Goal: Information Seeking & Learning: Learn about a topic

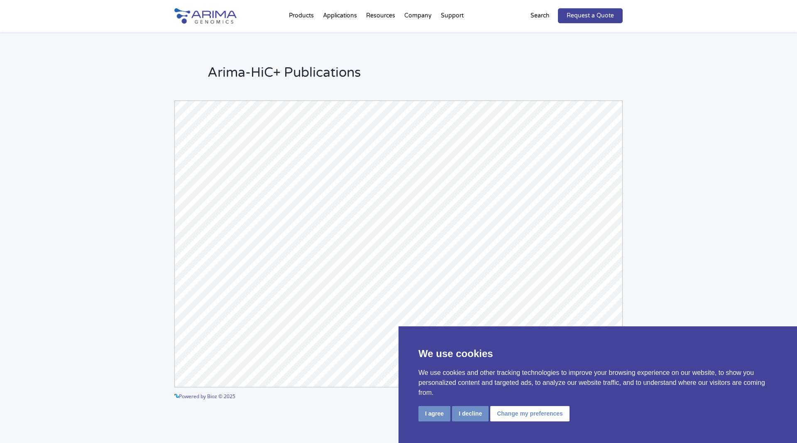
scroll to position [1858, 0]
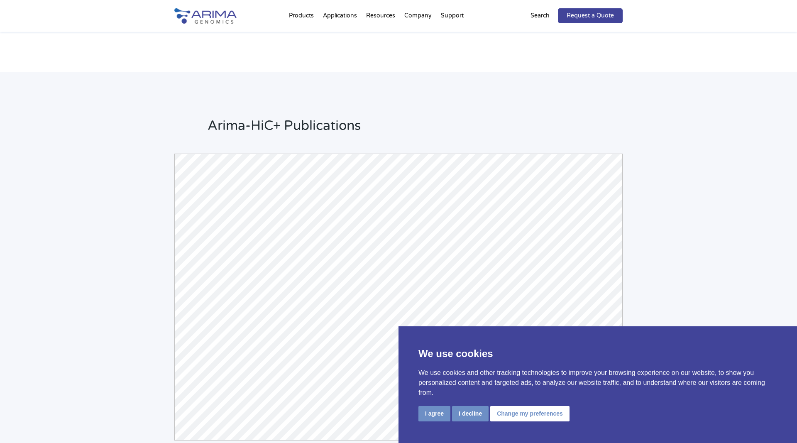
click at [257, 121] on h2 "Arima-HiC+ Publications" at bounding box center [414, 129] width 415 height 25
click at [256, 119] on h2 "Arima-HiC+ Publications" at bounding box center [414, 129] width 415 height 25
click at [261, 117] on h2 "Arima-HiC+ Publications" at bounding box center [414, 129] width 415 height 25
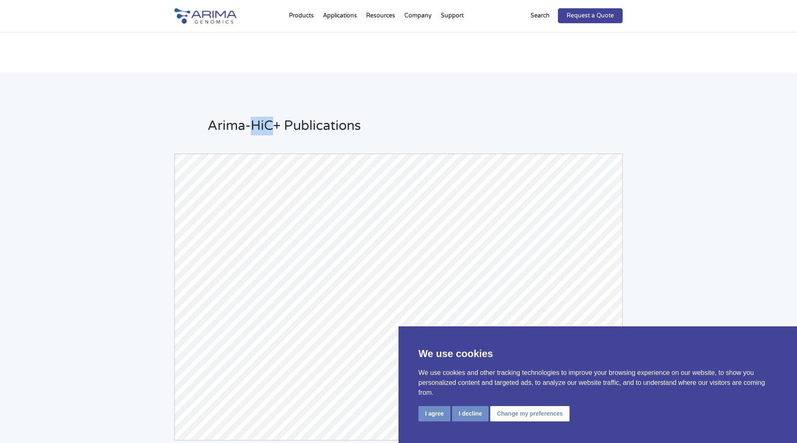
click at [261, 117] on h2 "Arima-HiC+ Publications" at bounding box center [414, 129] width 415 height 25
click at [249, 117] on h2 "Arima-HiC+ Publications" at bounding box center [414, 129] width 415 height 25
drag, startPoint x: 208, startPoint y: 112, endPoint x: 380, endPoint y: 114, distance: 171.8
click at [380, 117] on h2 "Arima-HiC+ Publications" at bounding box center [414, 129] width 415 height 25
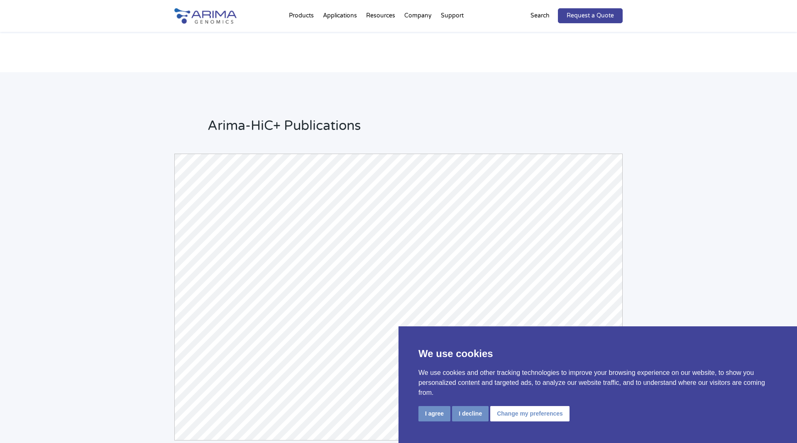
click at [380, 117] on h2 "Arima-HiC+ Publications" at bounding box center [414, 129] width 415 height 25
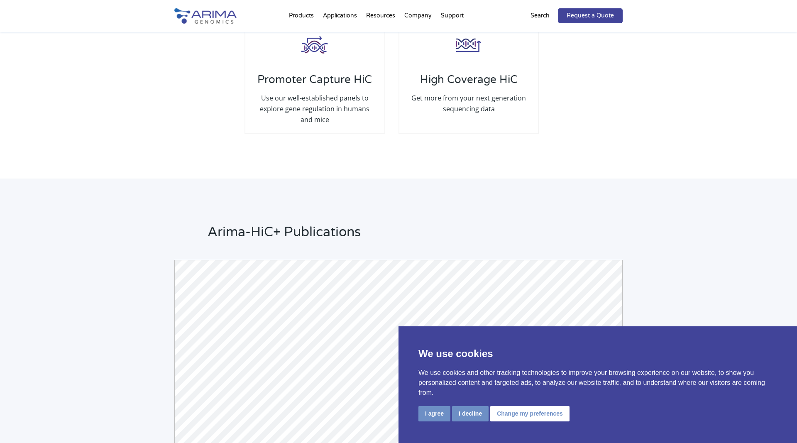
click at [139, 271] on div "Arima-HiC+ Publications Powered by Bioz © 2025 See more details on Bioz" at bounding box center [398, 391] width 797 height 427
click at [400, 245] on div "Arima-HiC+ Publications Powered by Bioz © 2025 See more details on Bioz" at bounding box center [398, 392] width 448 height 339
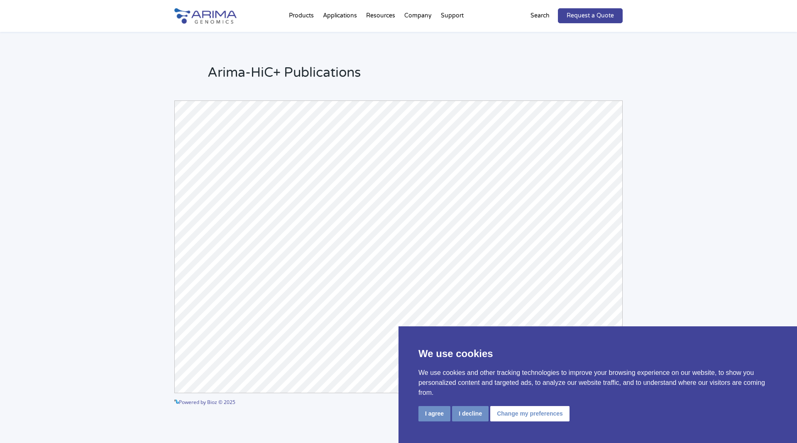
scroll to position [1965, 0]
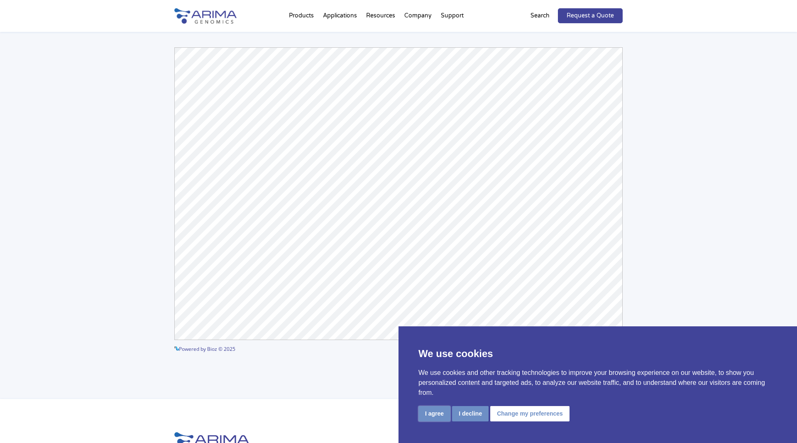
click at [438, 414] on button "I agree" at bounding box center [434, 413] width 32 height 15
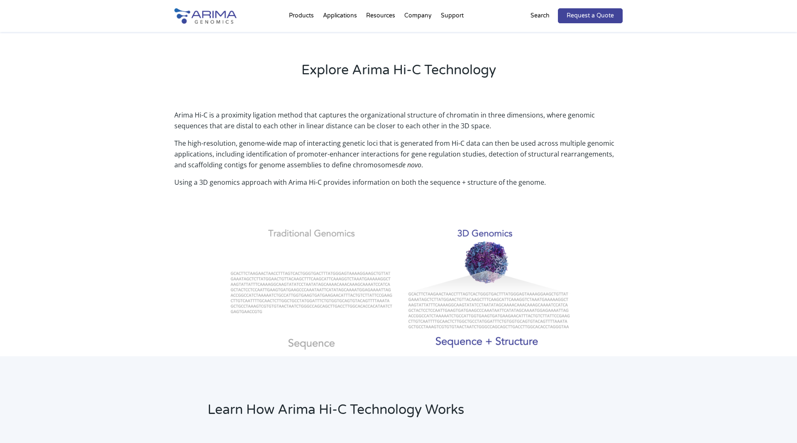
scroll to position [0, 0]
